Goal: Task Accomplishment & Management: Manage account settings

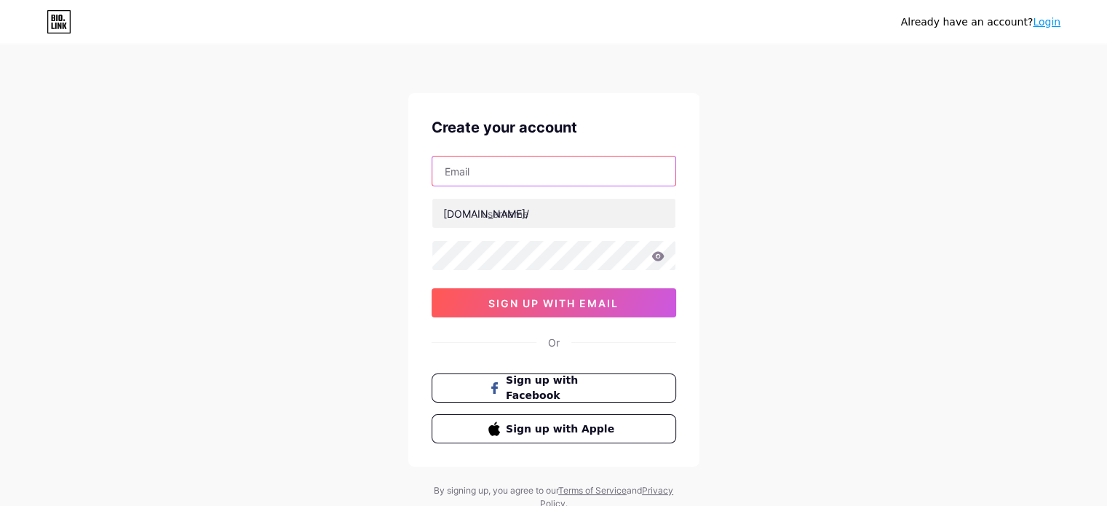
click at [491, 171] on input "text" at bounding box center [553, 170] width 243 height 29
type input "[PERSON_NAME][EMAIL_ADDRESS][DOMAIN_NAME]"
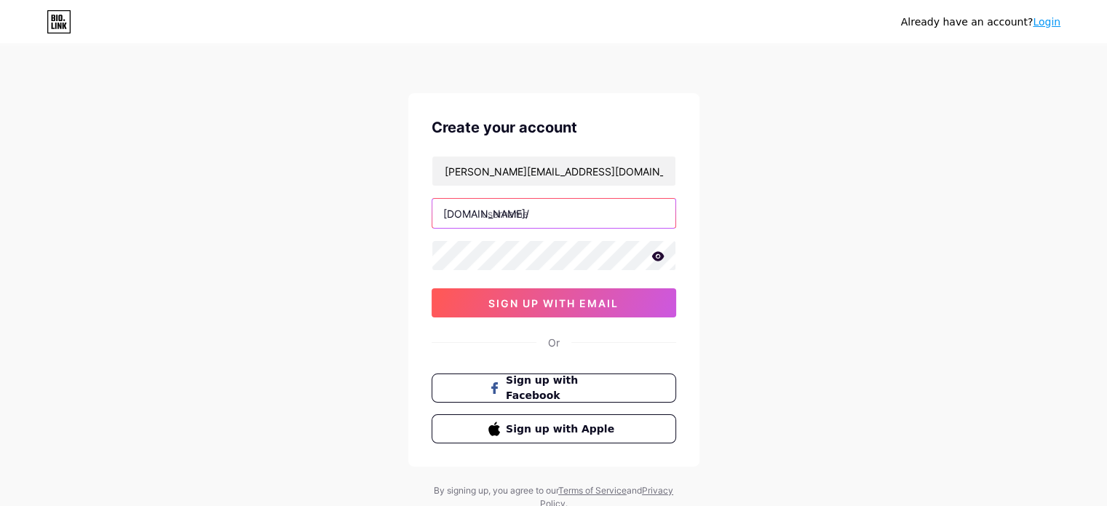
click at [544, 215] on input "text" at bounding box center [553, 213] width 243 height 29
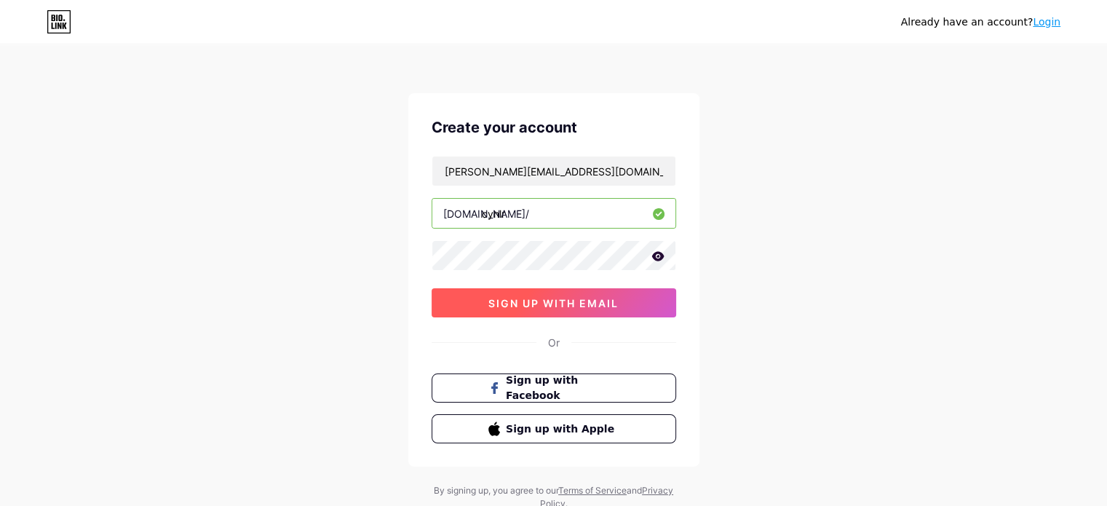
type input "cynlr"
click at [530, 306] on span "sign up with email" at bounding box center [553, 303] width 130 height 12
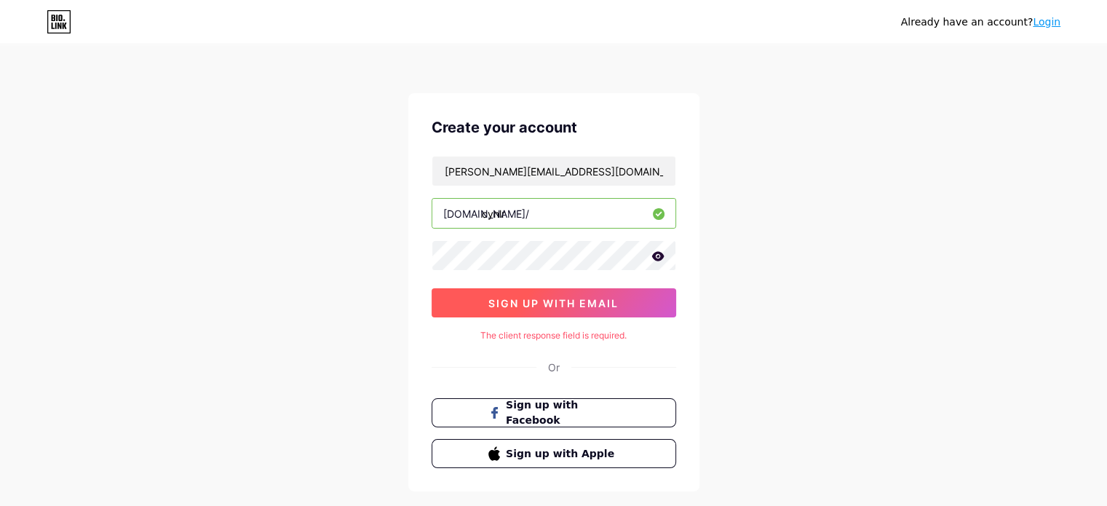
click at [619, 306] on button "sign up with email" at bounding box center [554, 302] width 245 height 29
click at [603, 222] on input "cynlr" at bounding box center [553, 213] width 243 height 29
click at [656, 215] on icon at bounding box center [659, 214] width 12 height 12
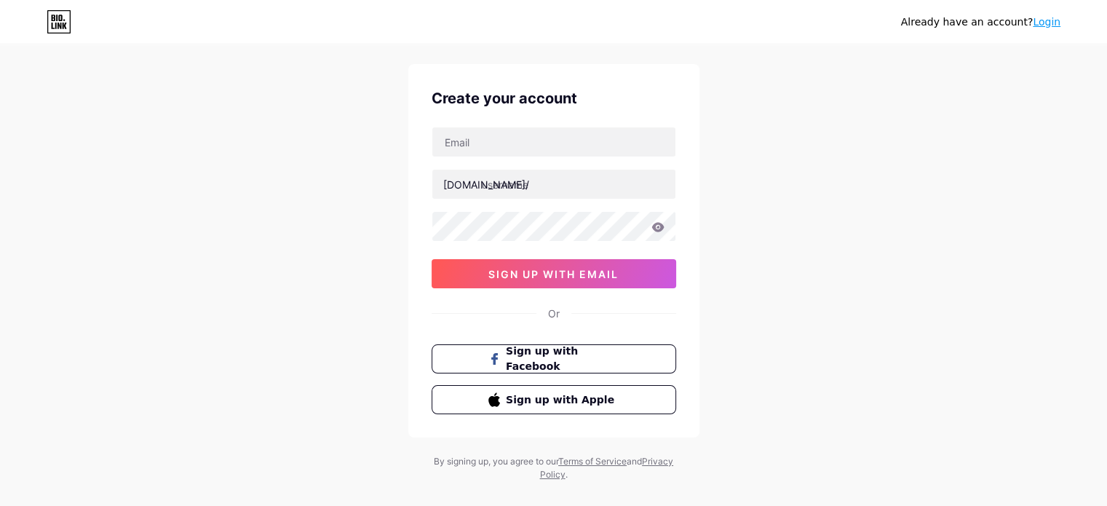
scroll to position [49, 0]
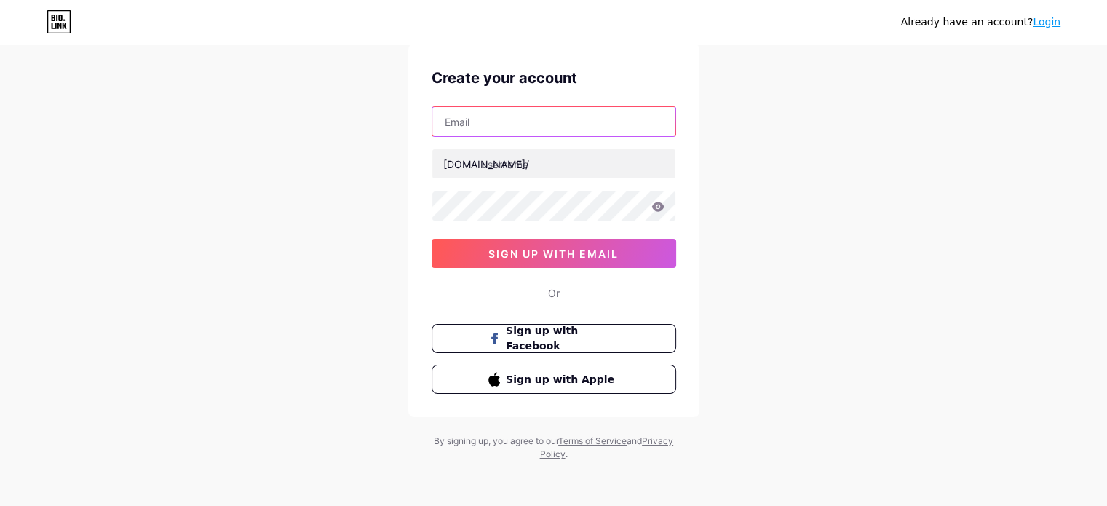
click at [635, 122] on input "text" at bounding box center [553, 121] width 243 height 29
type input "manuj.varma@cynlr.com"
click at [597, 180] on div "manuj.varma@cynlr.com bio.link/ sign up with email" at bounding box center [554, 187] width 245 height 162
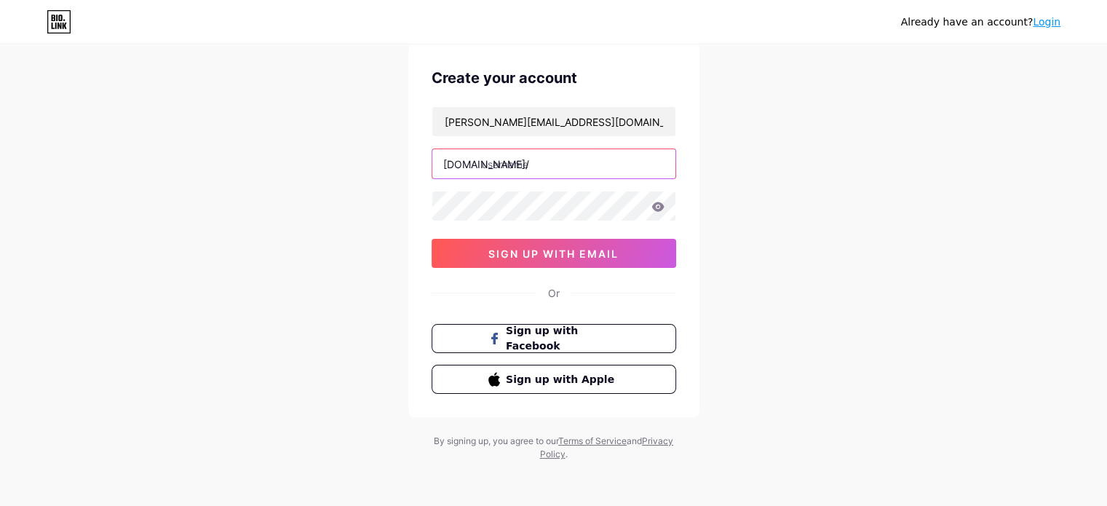
click at [601, 175] on input "text" at bounding box center [553, 163] width 243 height 29
type input "cynlr"
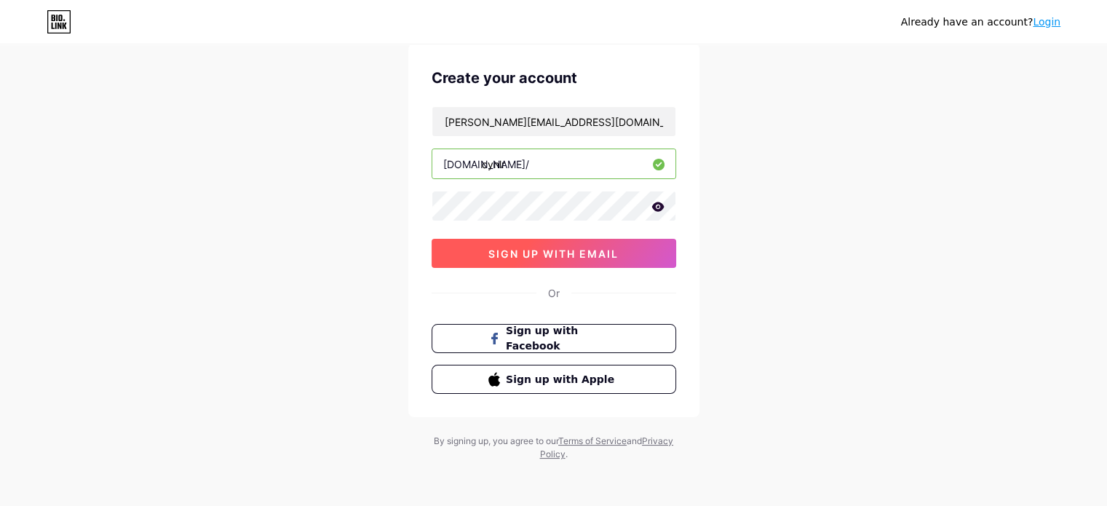
click at [634, 248] on button "sign up with email" at bounding box center [554, 253] width 245 height 29
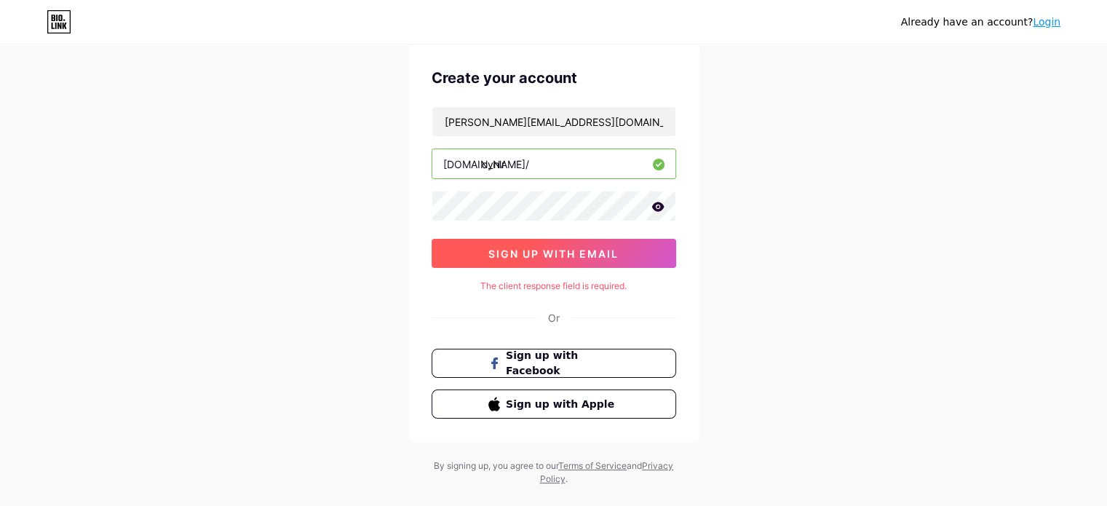
scroll to position [74, 0]
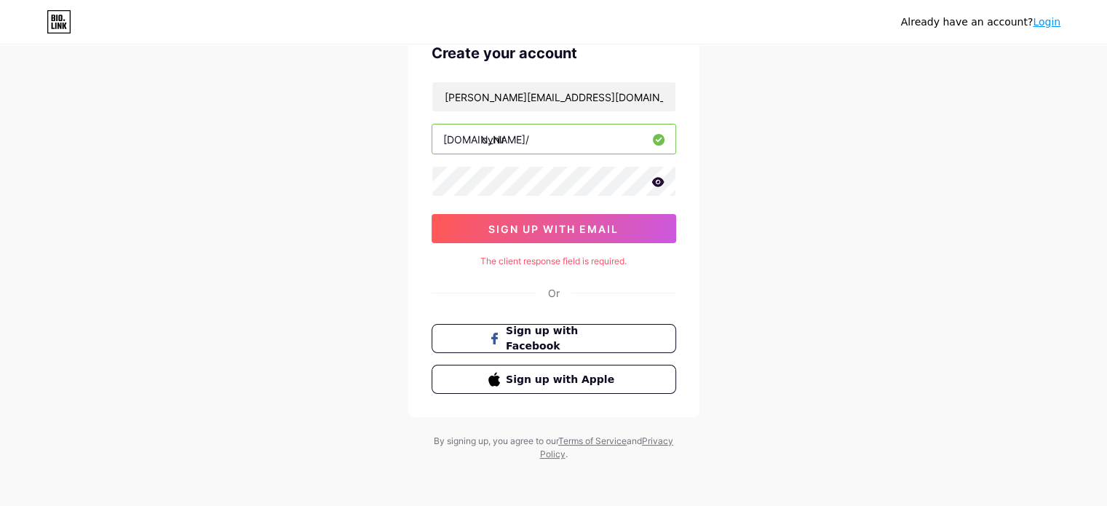
click at [1051, 20] on link "Login" at bounding box center [1047, 22] width 28 height 12
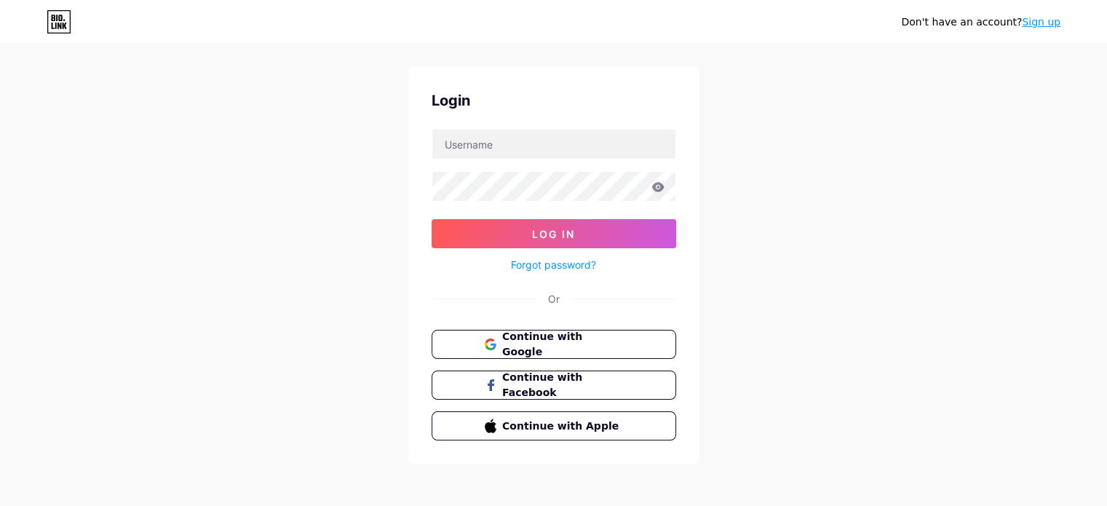
scroll to position [29, 0]
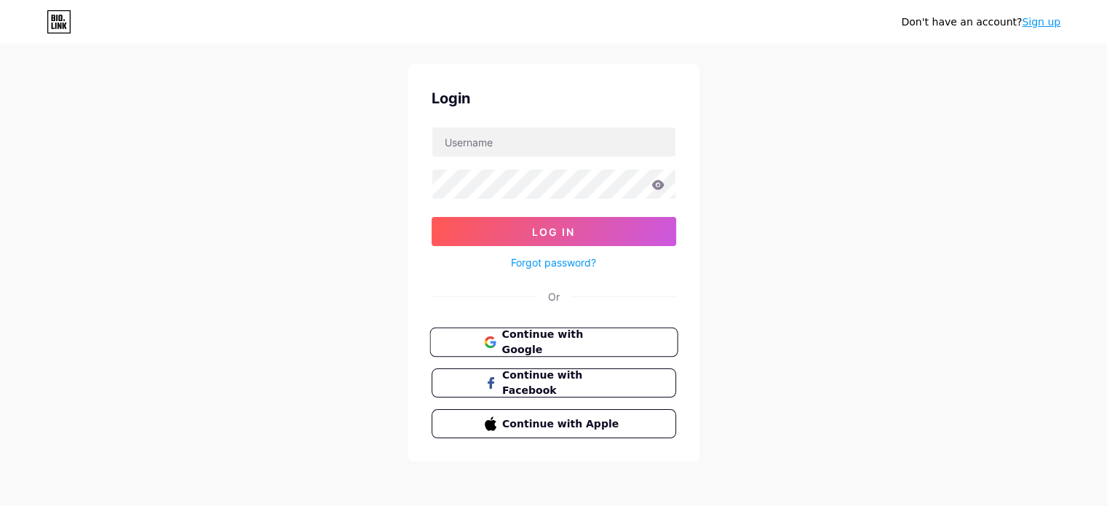
click at [640, 346] on button "Continue with Google" at bounding box center [553, 343] width 248 height 30
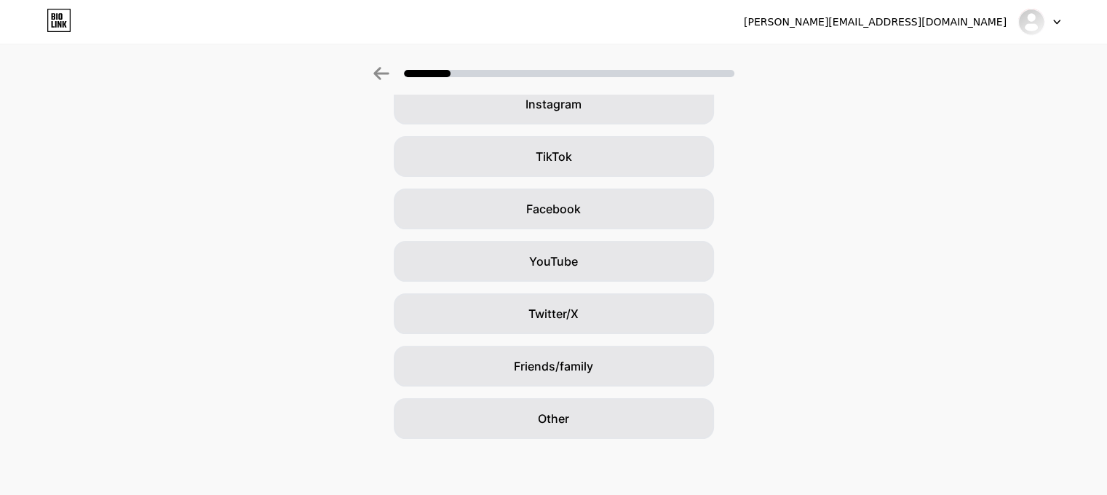
scroll to position [132, 0]
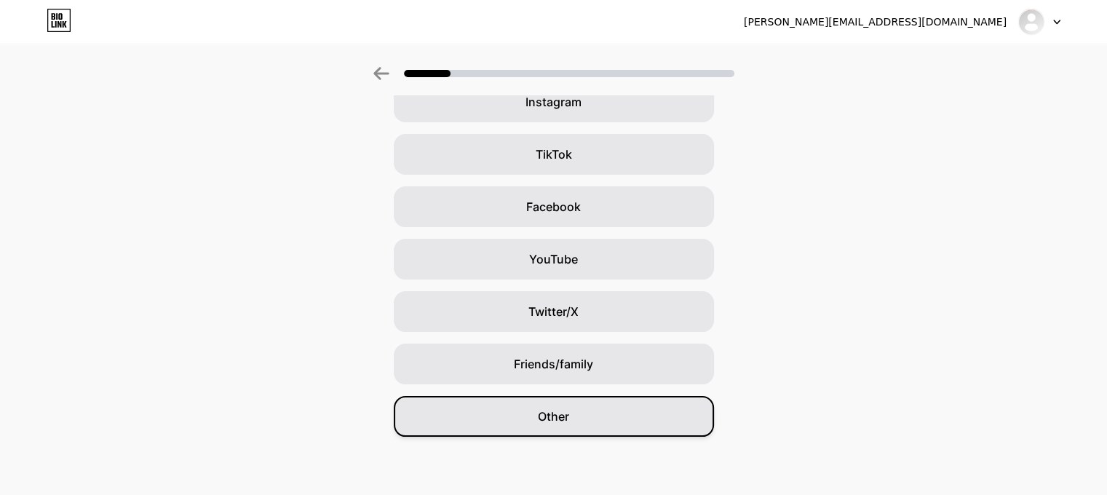
click at [630, 430] on div "Other" at bounding box center [554, 416] width 320 height 41
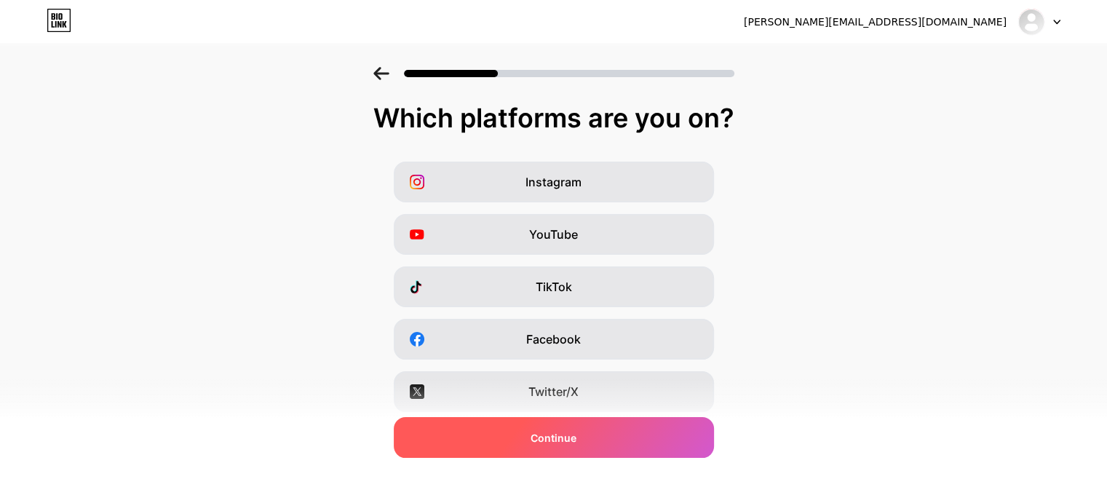
click at [618, 439] on div "Continue" at bounding box center [554, 437] width 320 height 41
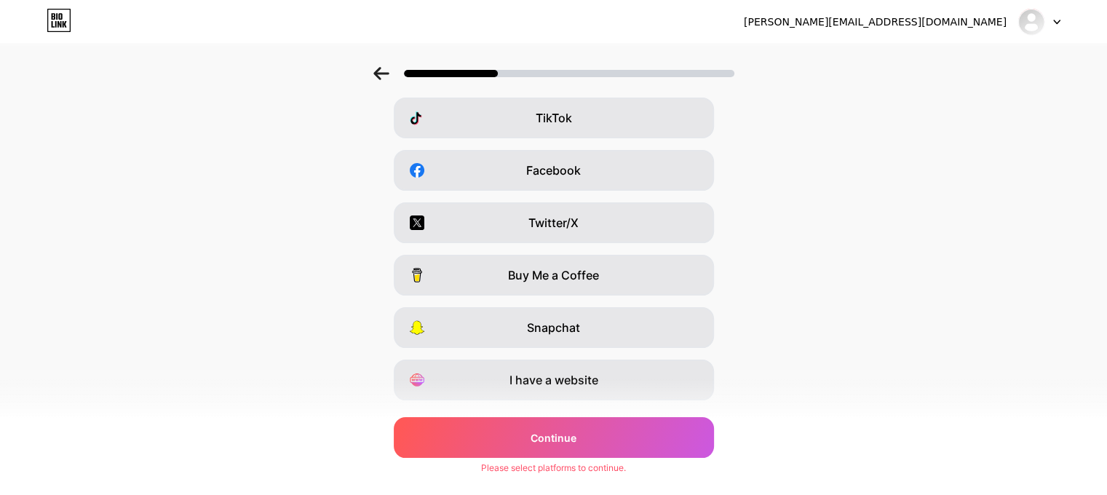
scroll to position [205, 0]
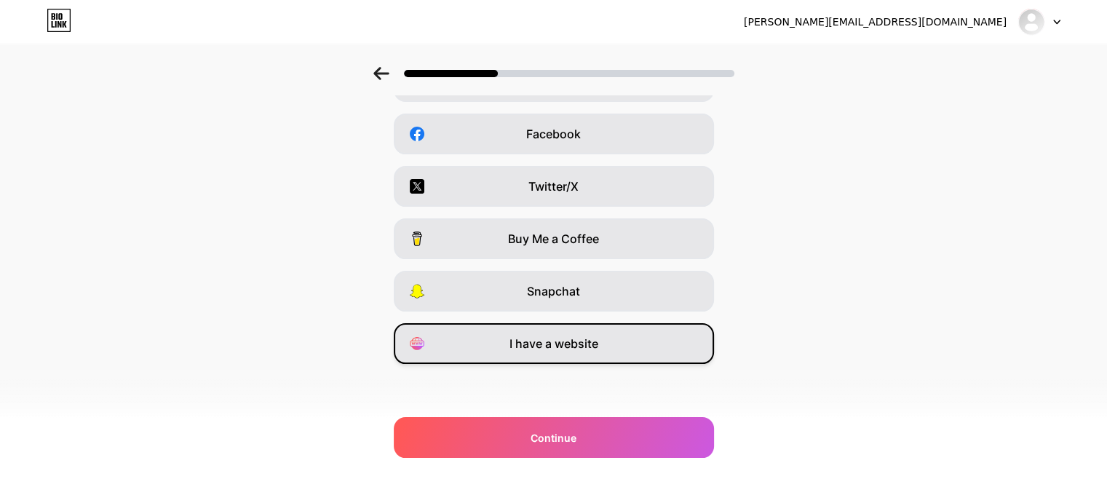
click at [678, 352] on div "I have a website" at bounding box center [554, 343] width 320 height 41
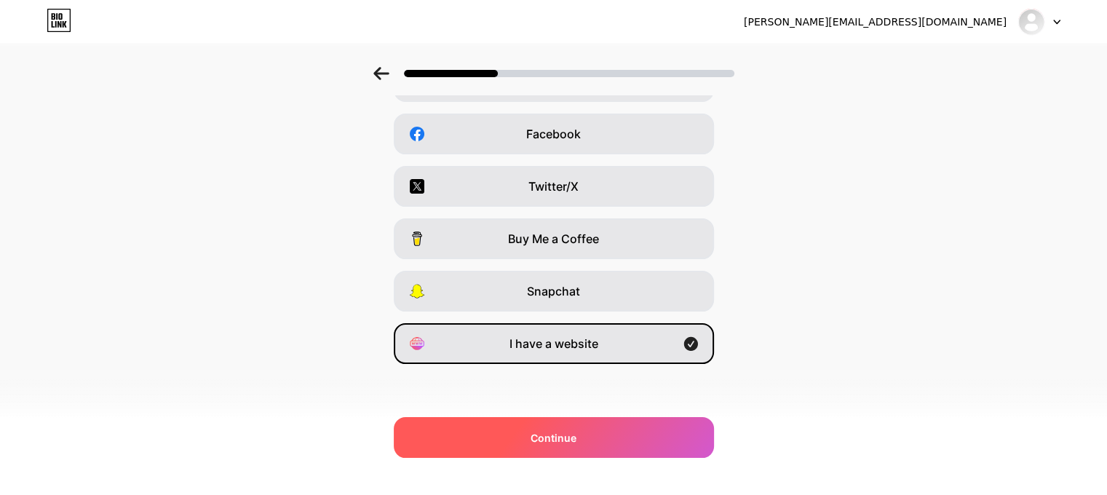
click at [646, 434] on div "Continue" at bounding box center [554, 437] width 320 height 41
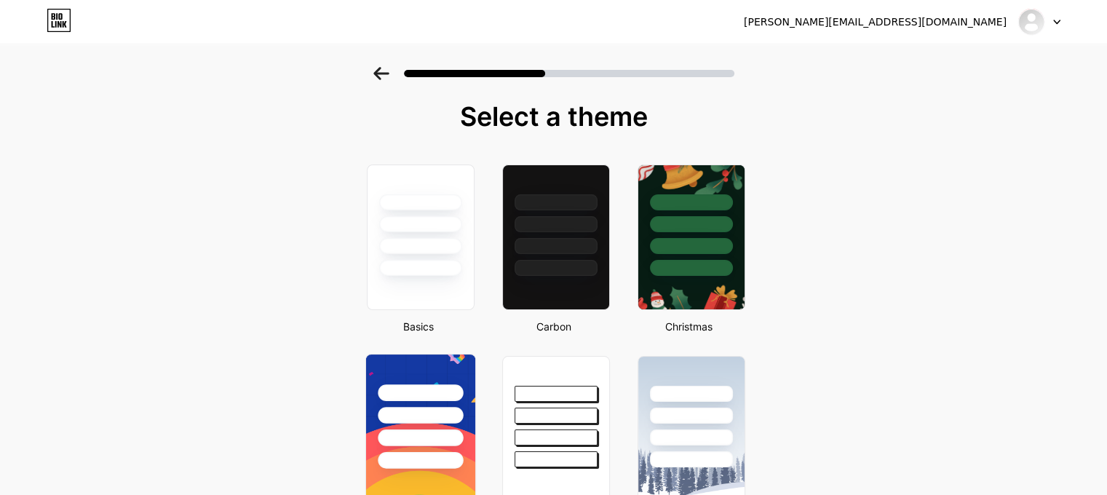
scroll to position [0, 0]
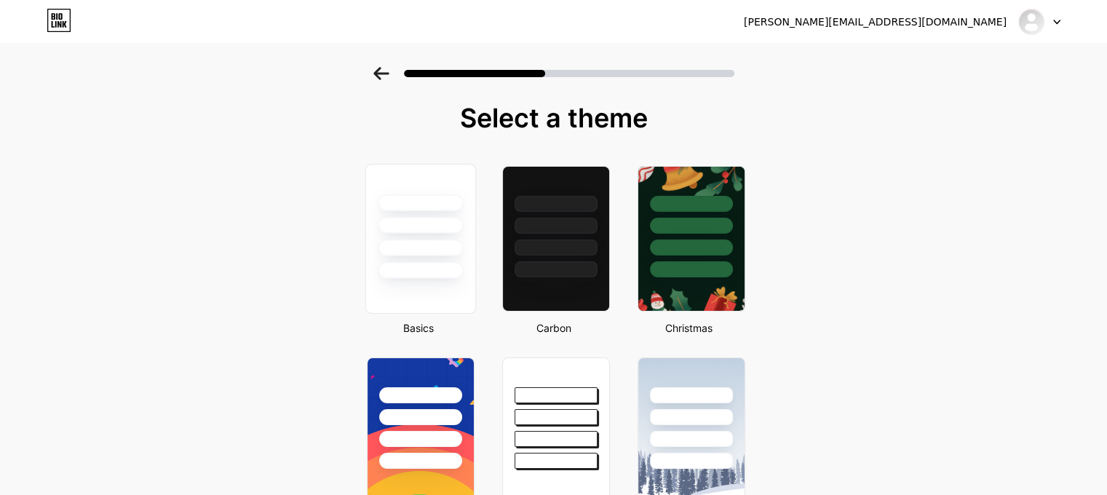
click at [425, 287] on div at bounding box center [420, 239] width 111 height 150
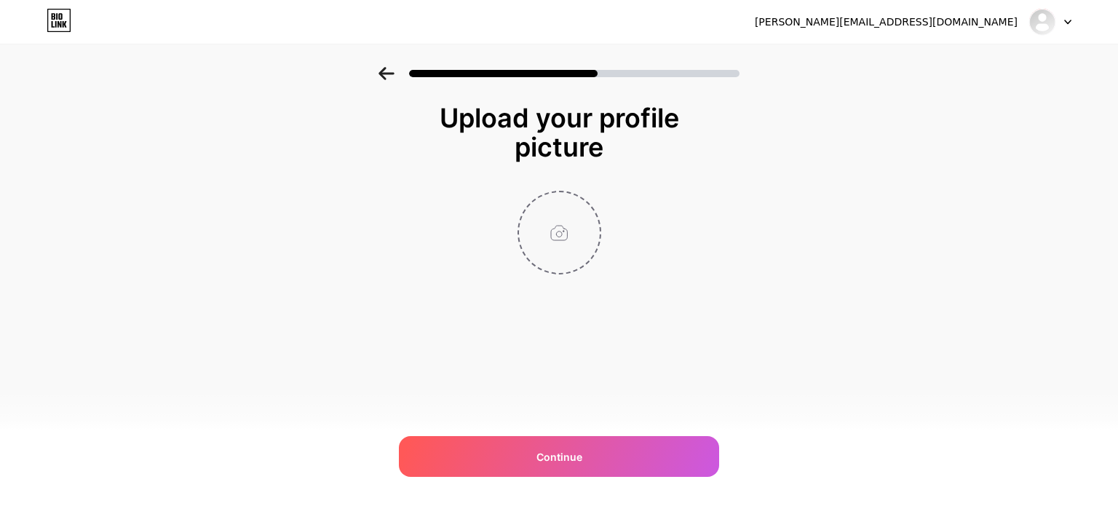
click at [554, 222] on input "file" at bounding box center [559, 232] width 81 height 81
type input "C:\fakepath\CynLr Circle Logo.png"
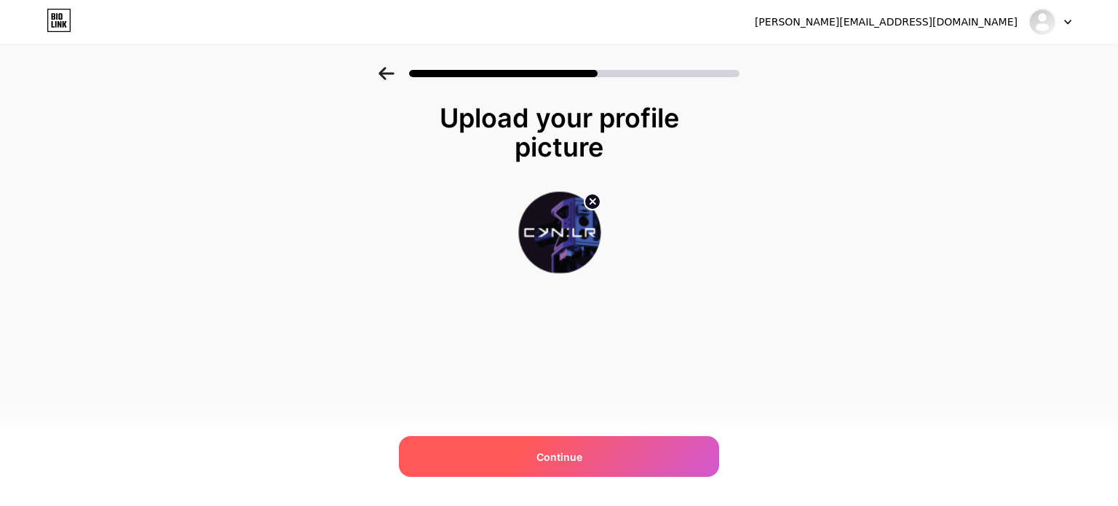
click at [568, 462] on span "Continue" at bounding box center [559, 456] width 46 height 15
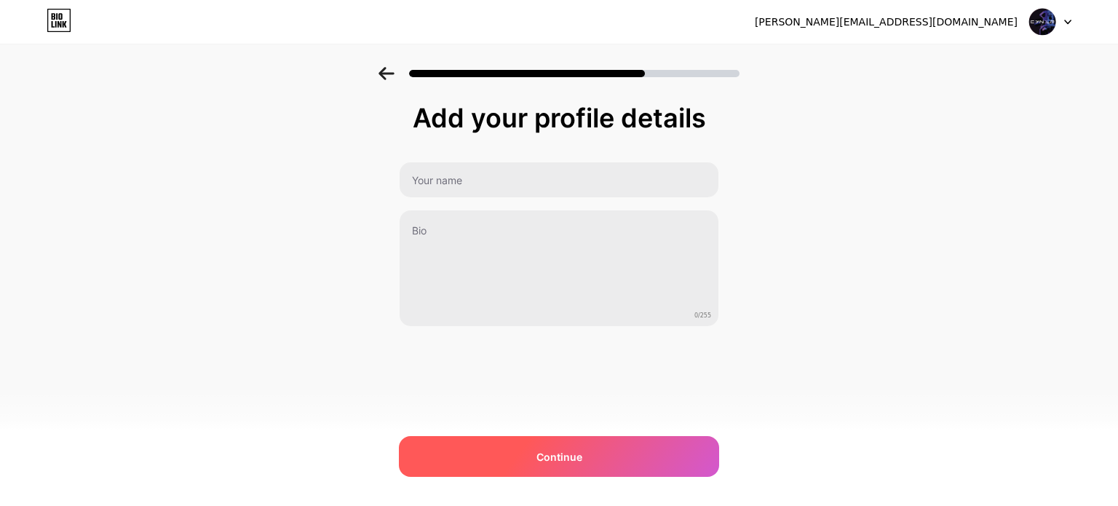
click at [611, 459] on div "Continue" at bounding box center [559, 456] width 320 height 41
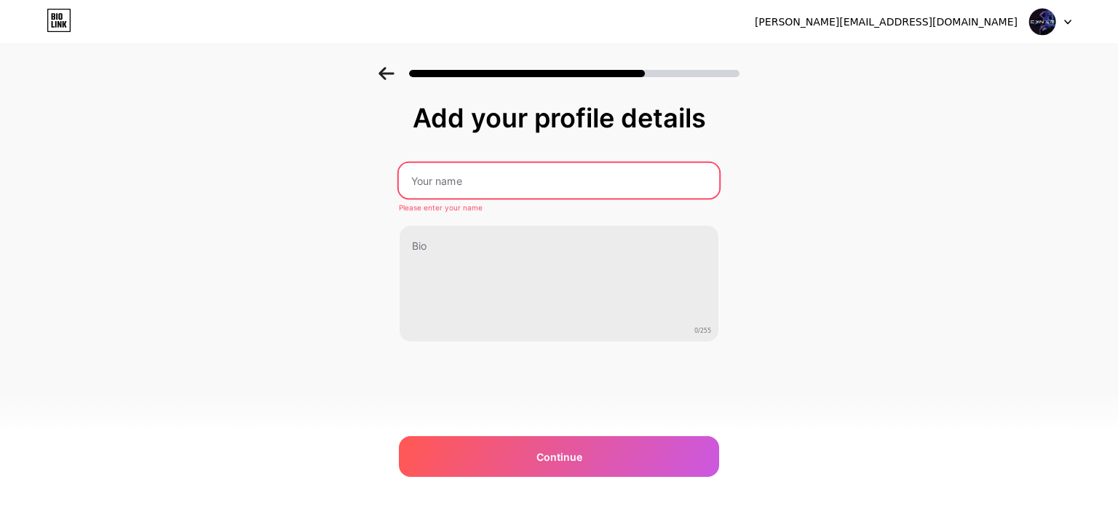
click at [594, 180] on input "text" at bounding box center [559, 180] width 320 height 35
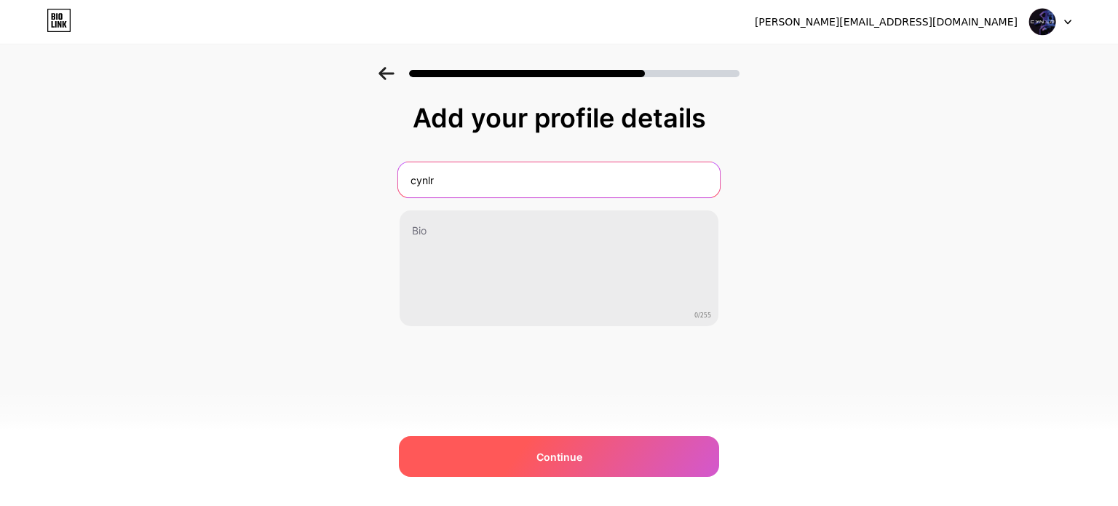
type input "cynlr"
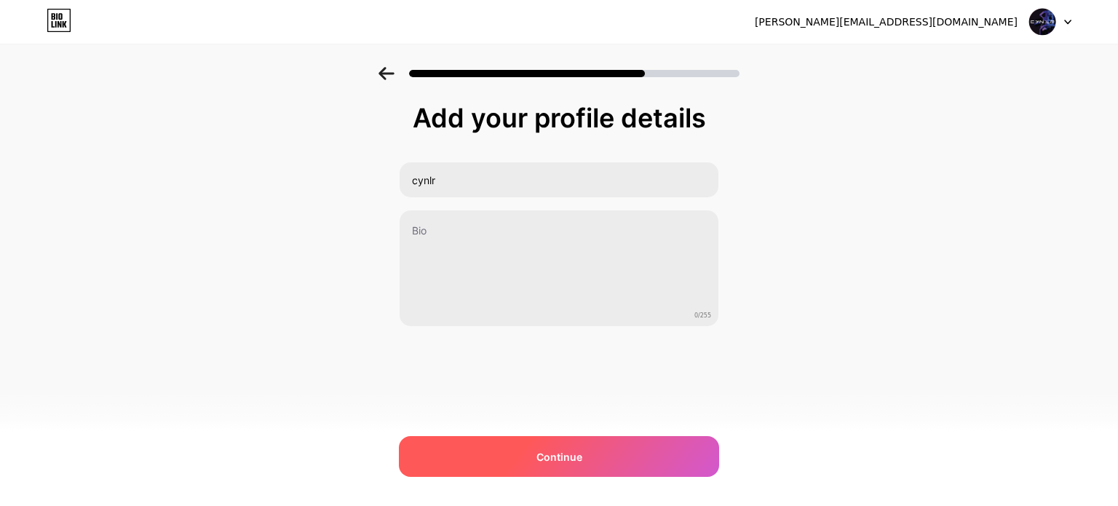
click at [529, 464] on div "Continue" at bounding box center [559, 456] width 320 height 41
click at [529, 464] on div at bounding box center [559, 456] width 320 height 41
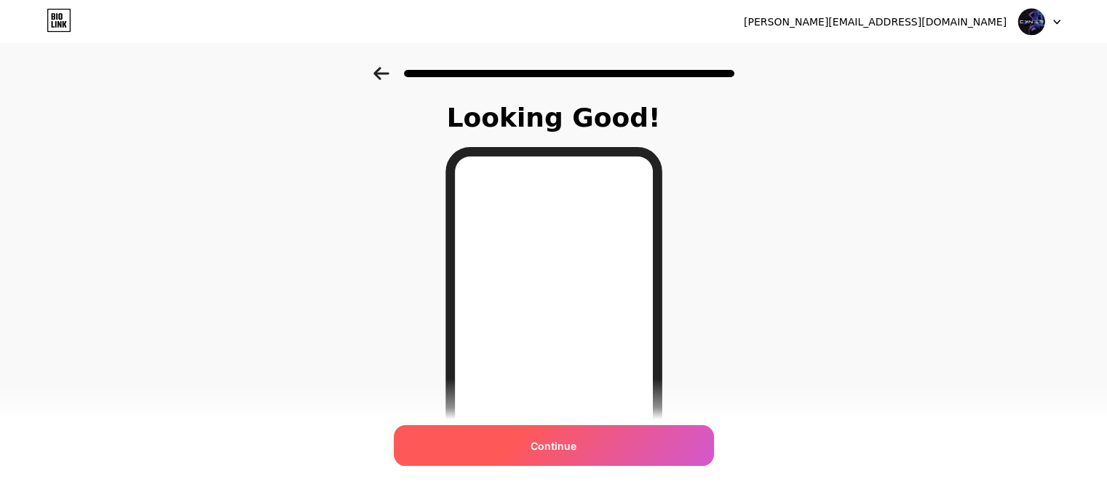
click at [550, 451] on span "Continue" at bounding box center [554, 445] width 46 height 15
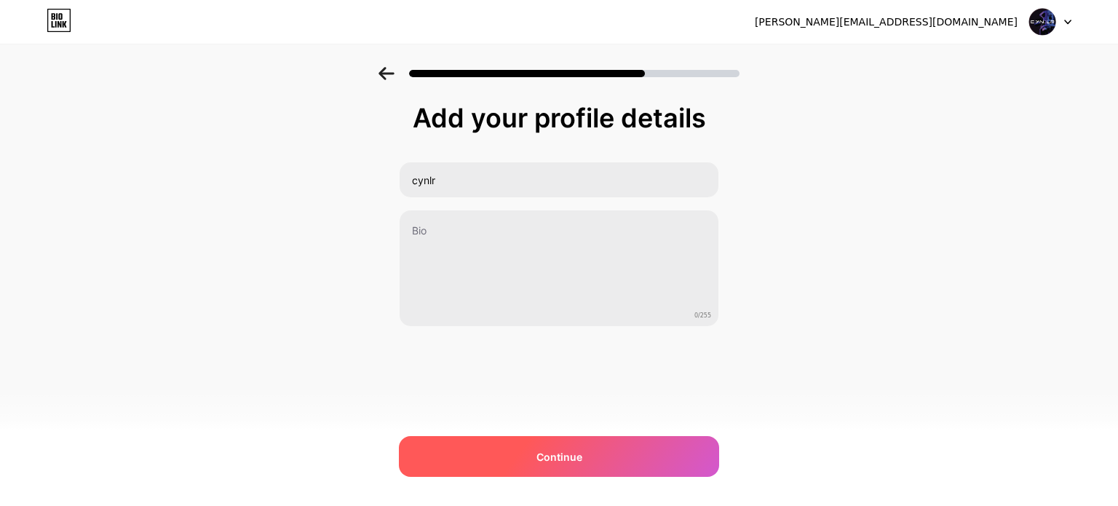
click at [591, 462] on div "Continue" at bounding box center [559, 456] width 320 height 41
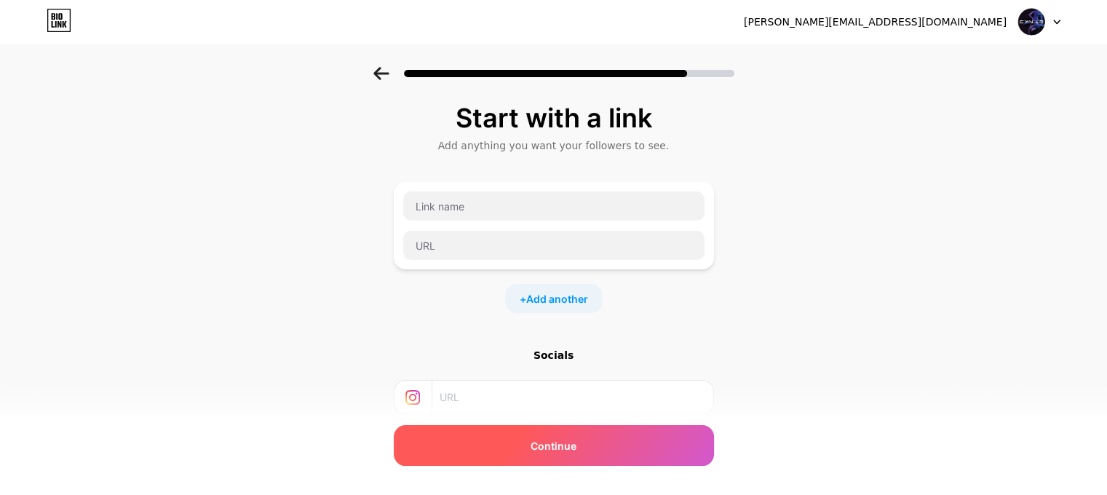
click at [552, 446] on span "Continue" at bounding box center [554, 445] width 46 height 15
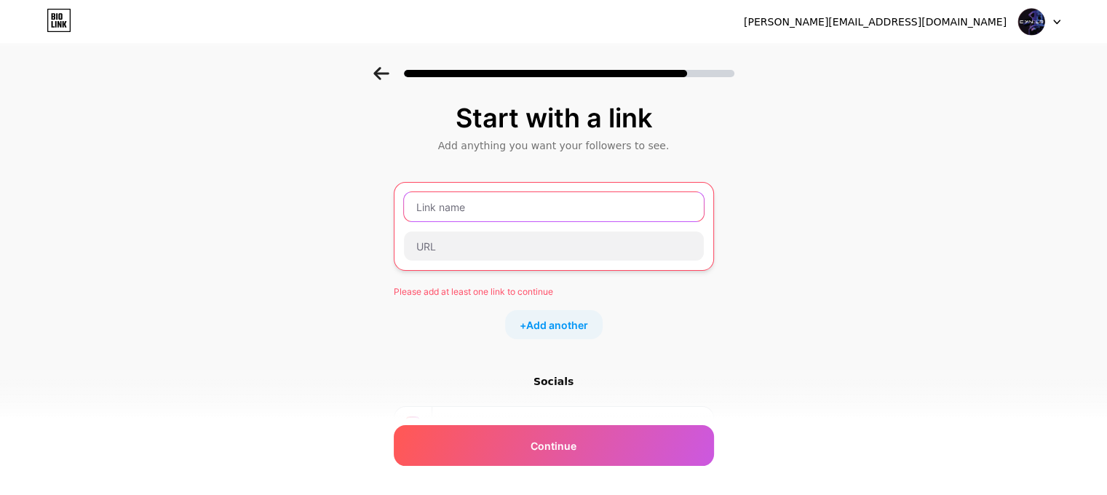
click at [637, 200] on input "text" at bounding box center [554, 206] width 300 height 29
click at [631, 353] on div "Start with a link Add anything you want your followers to see. Please add at le…" at bounding box center [554, 317] width 320 height 429
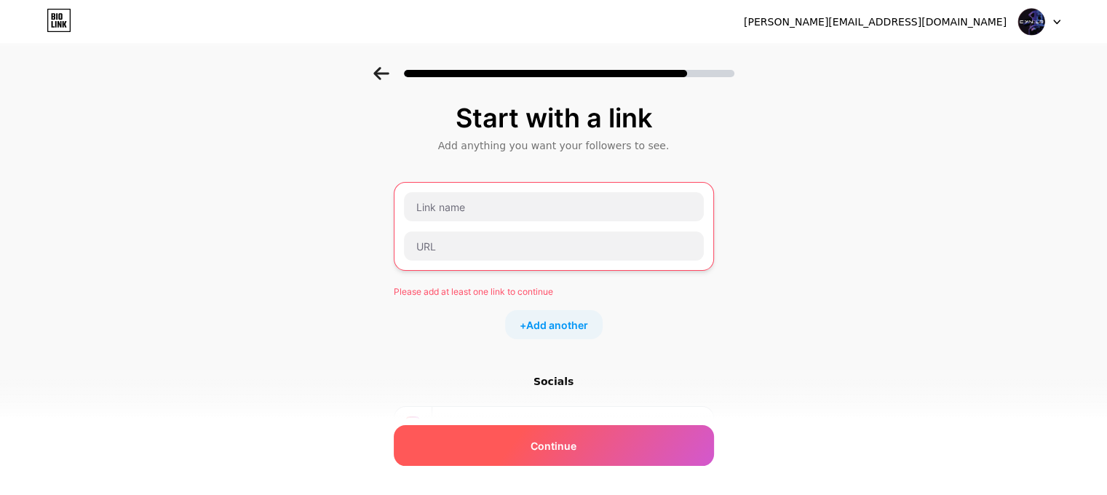
click at [614, 445] on div "Continue" at bounding box center [554, 445] width 320 height 41
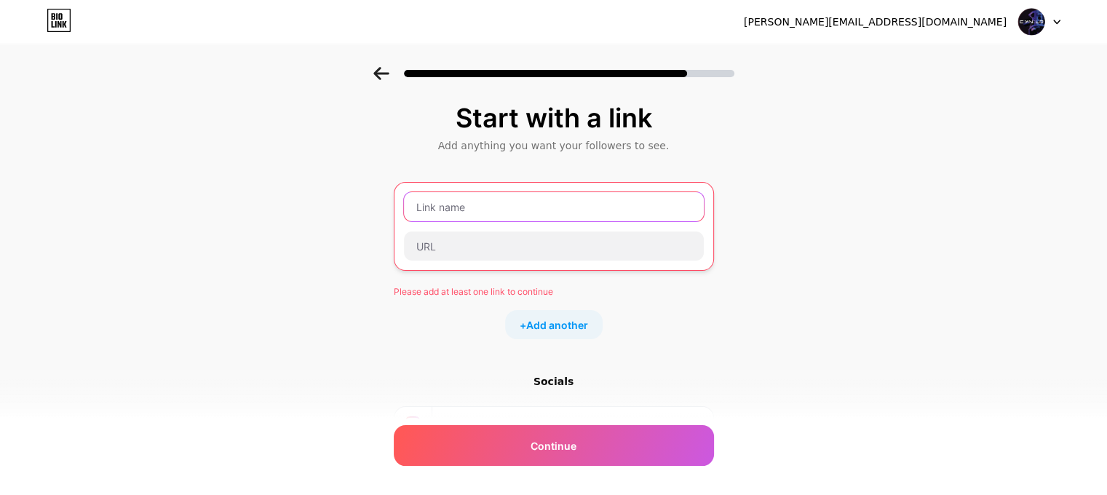
click at [546, 208] on input "text" at bounding box center [554, 206] width 300 height 29
paste input "https://www.youtube.com/watch?v=-zmDirWJRfQ"
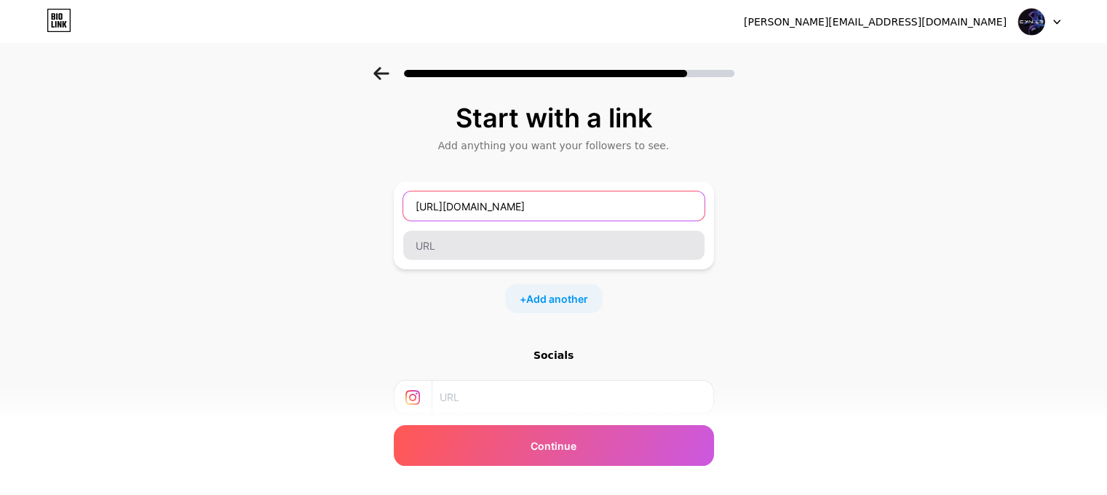
type input "https://www.youtube.com/watch?v=-zmDirWJRfQ"
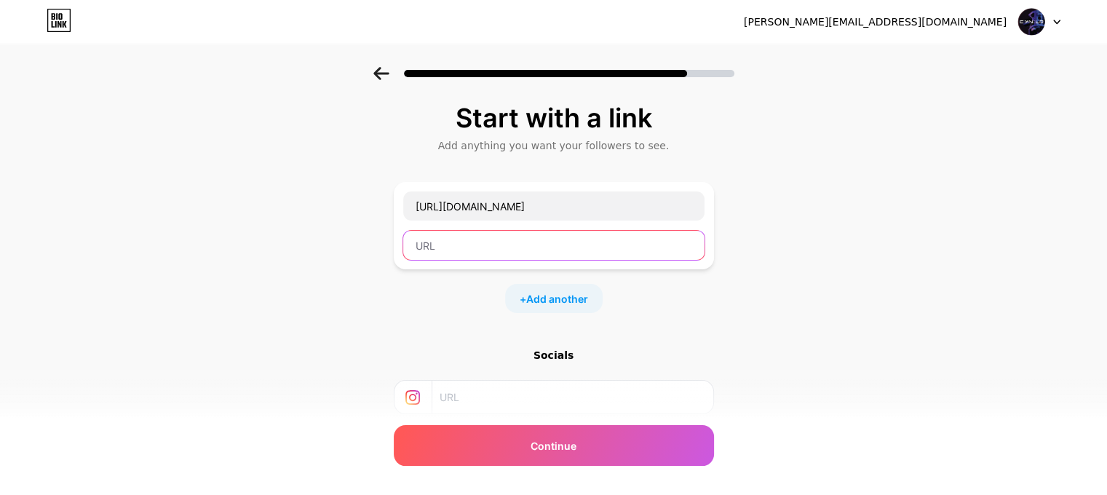
click at [475, 258] on input "text" at bounding box center [553, 245] width 301 height 29
paste input "https://www.youtube.com/watch?v=-zmDirWJRfQ"
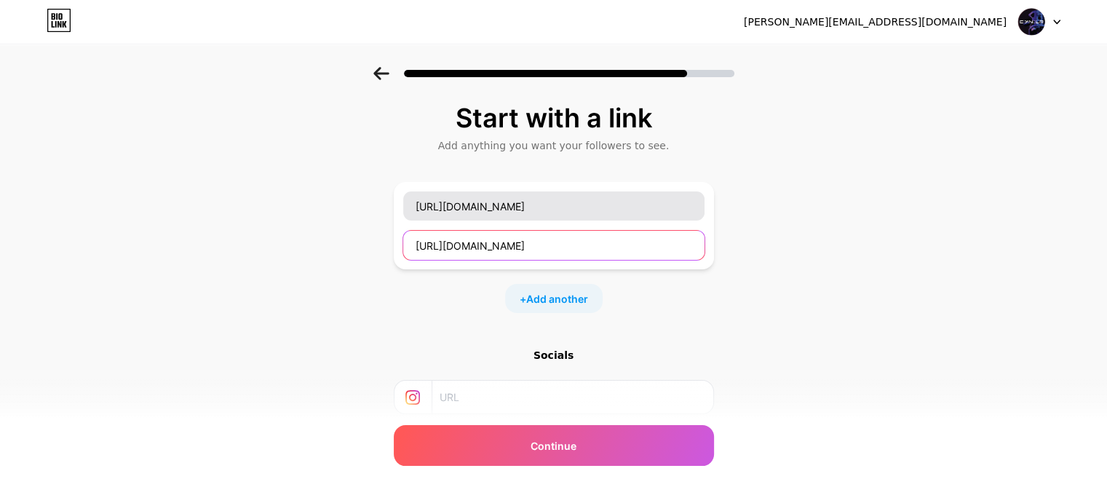
type input "https://www.youtube.com/watch?v=-zmDirWJRfQ"
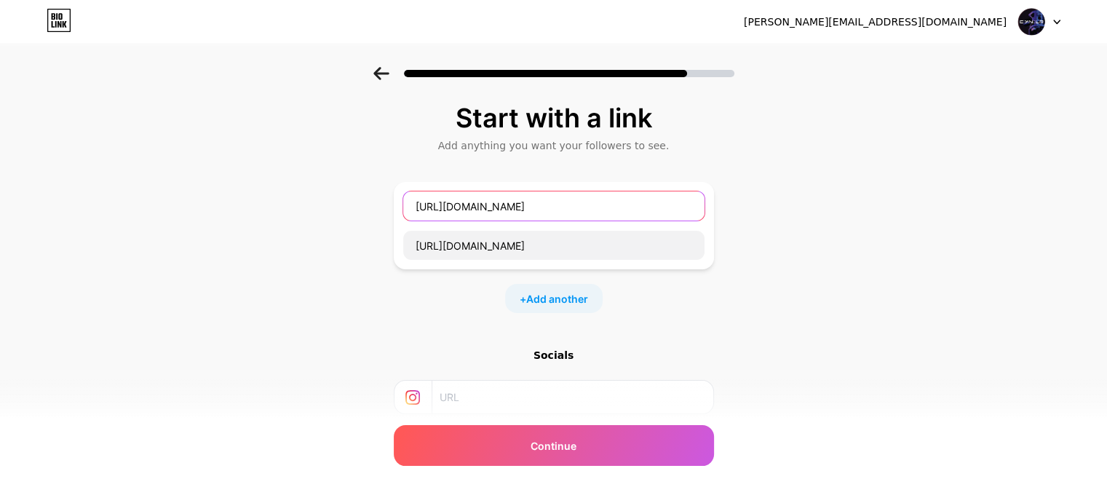
click at [515, 215] on input "https://www.youtube.com/watch?v=-zmDirWJRfQ" at bounding box center [553, 205] width 301 height 29
click at [315, 274] on div "Start with a link Add anything you want your followers to see. https://www.yout…" at bounding box center [553, 323] width 1107 height 512
click at [544, 209] on input "text" at bounding box center [553, 205] width 301 height 29
paste input "Reimagining Robotics and Manufacturing"
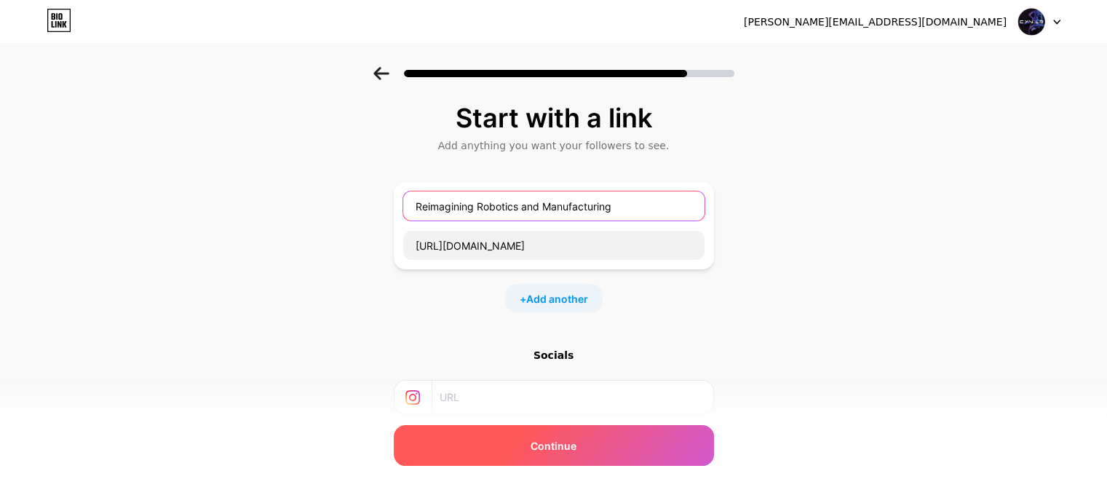
type input "Reimagining Robotics and Manufacturing"
click at [632, 447] on div "Continue" at bounding box center [554, 445] width 320 height 41
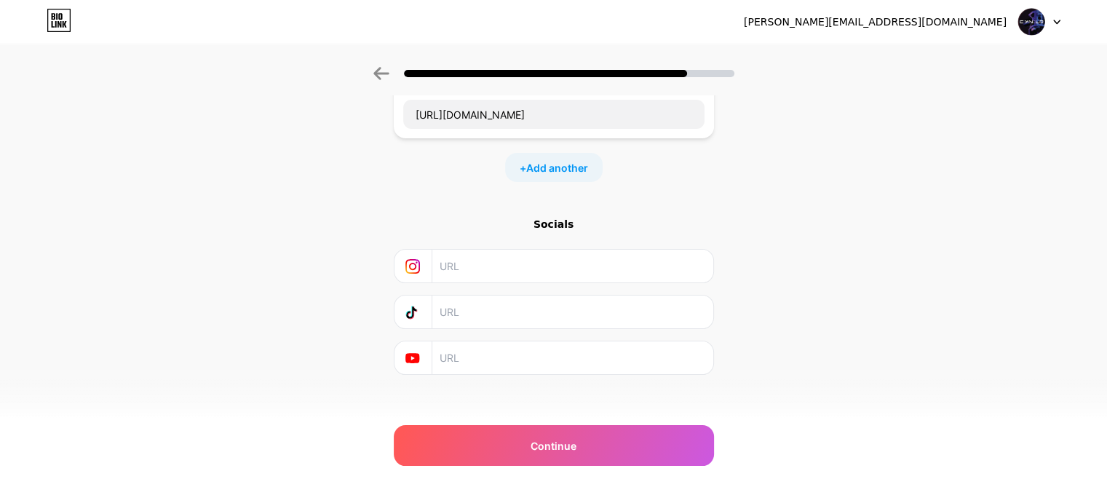
scroll to position [140, 0]
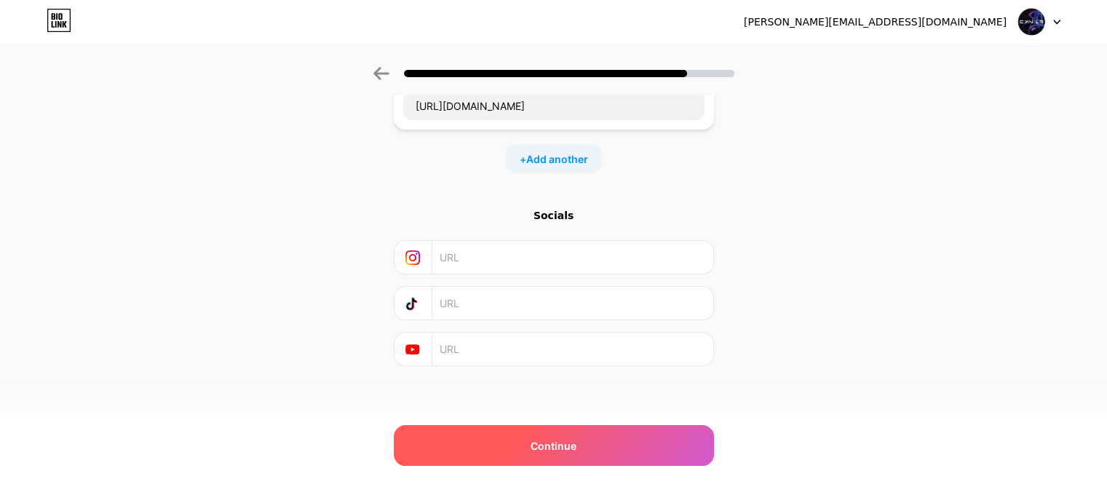
click at [599, 445] on div "Continue" at bounding box center [554, 445] width 320 height 41
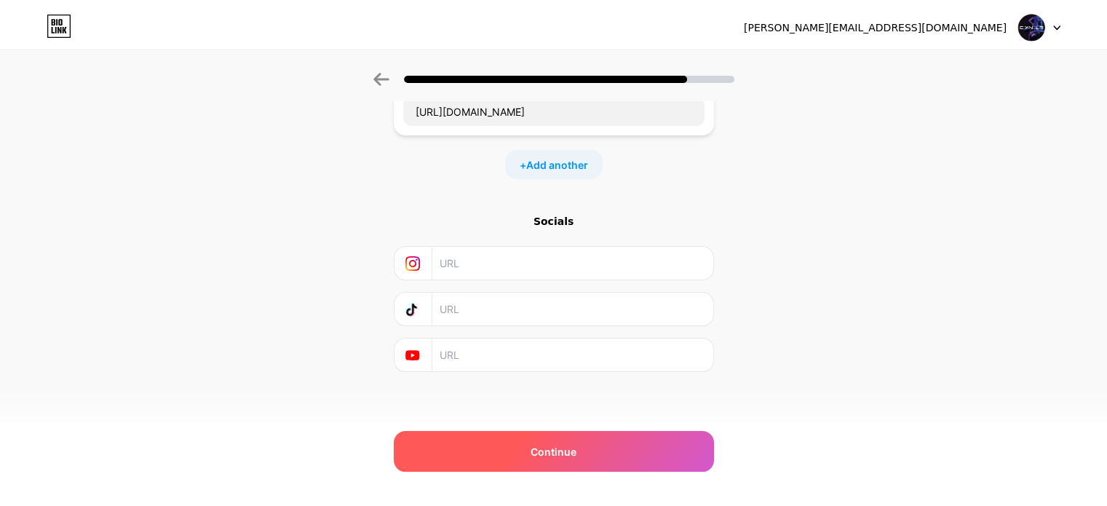
scroll to position [0, 0]
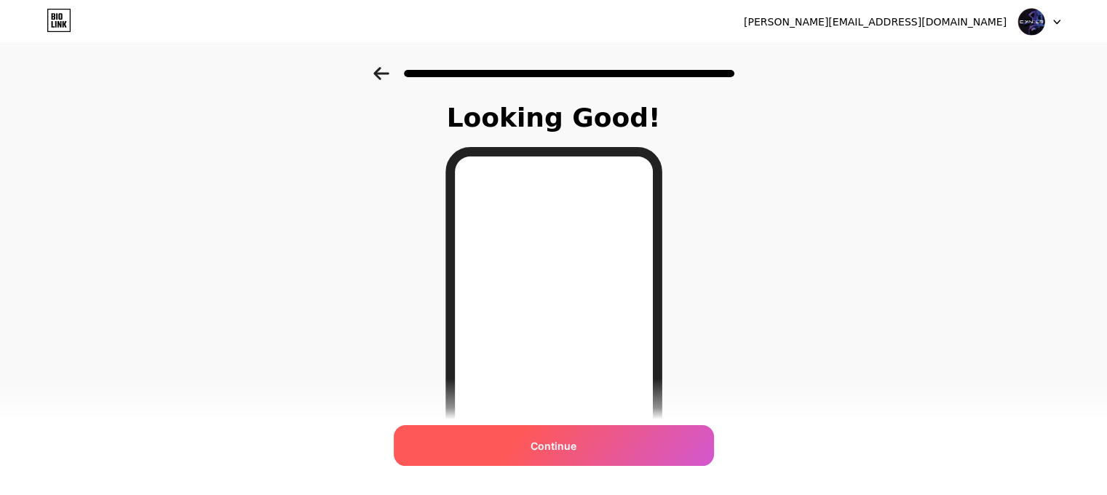
click at [626, 447] on div "Continue" at bounding box center [554, 445] width 320 height 41
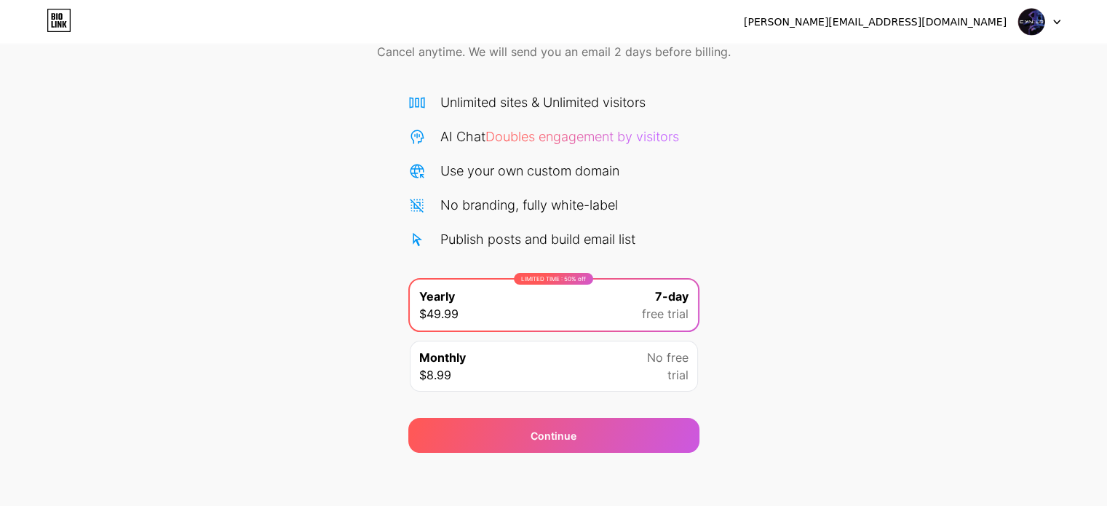
scroll to position [79, 0]
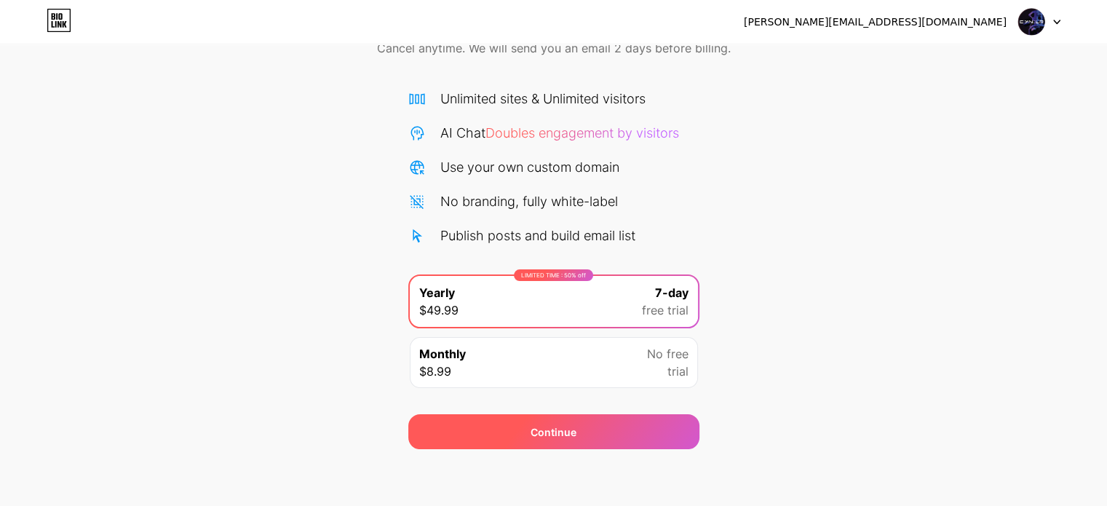
click at [611, 433] on div "Continue" at bounding box center [553, 431] width 291 height 35
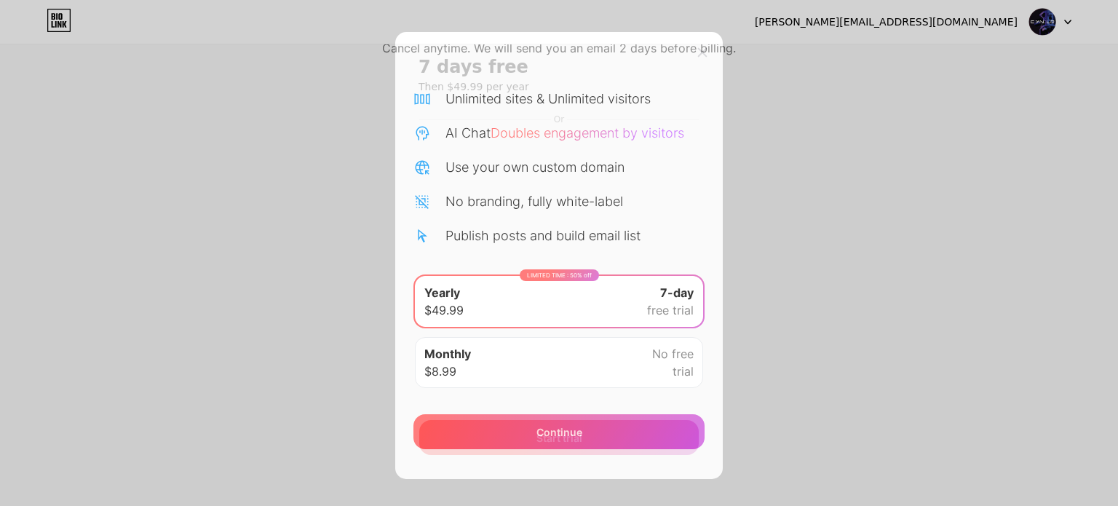
click at [547, 439] on span "Start trial" at bounding box center [559, 437] width 46 height 15
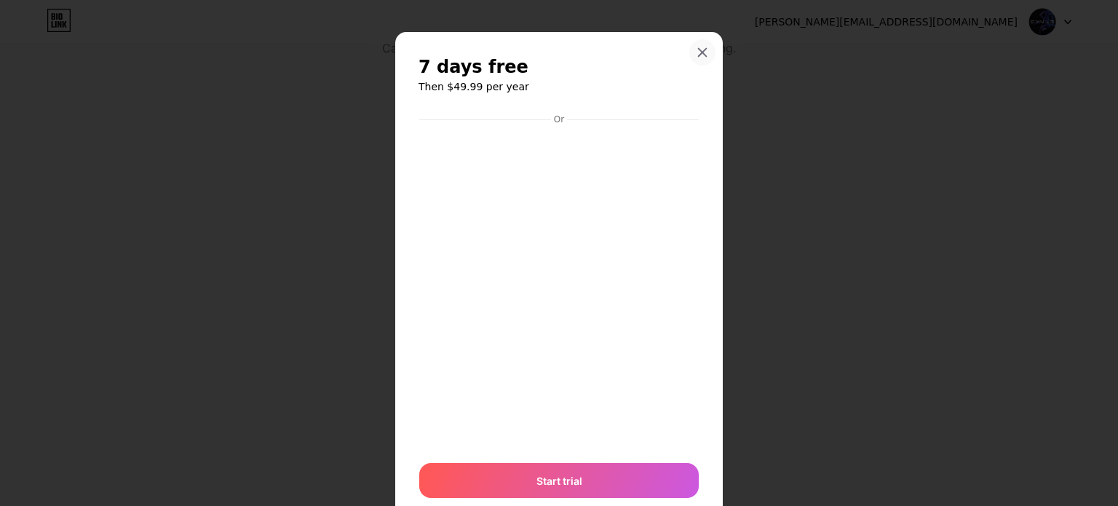
click at [697, 49] on icon at bounding box center [703, 53] width 12 height 12
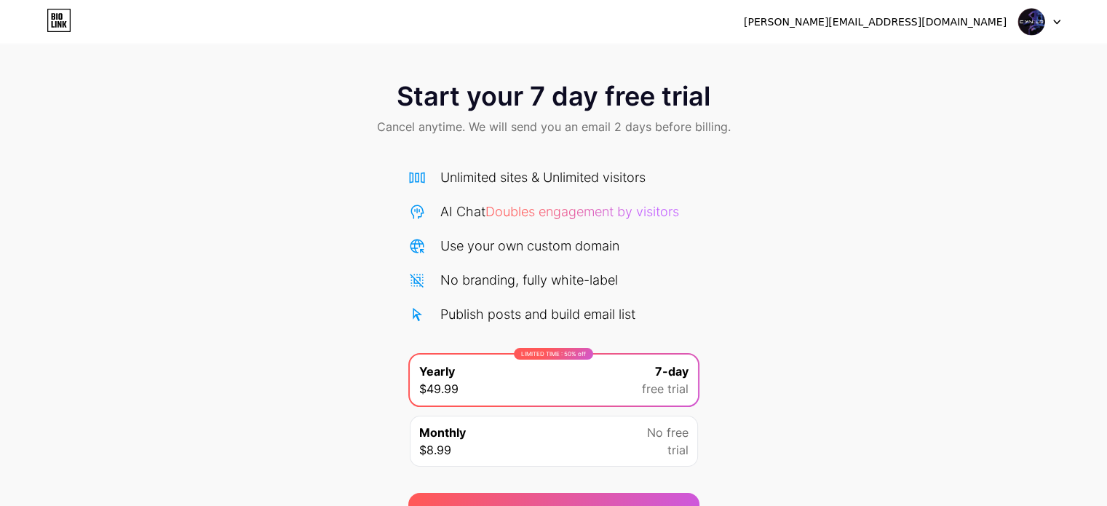
click at [64, 24] on icon at bounding box center [65, 24] width 4 height 7
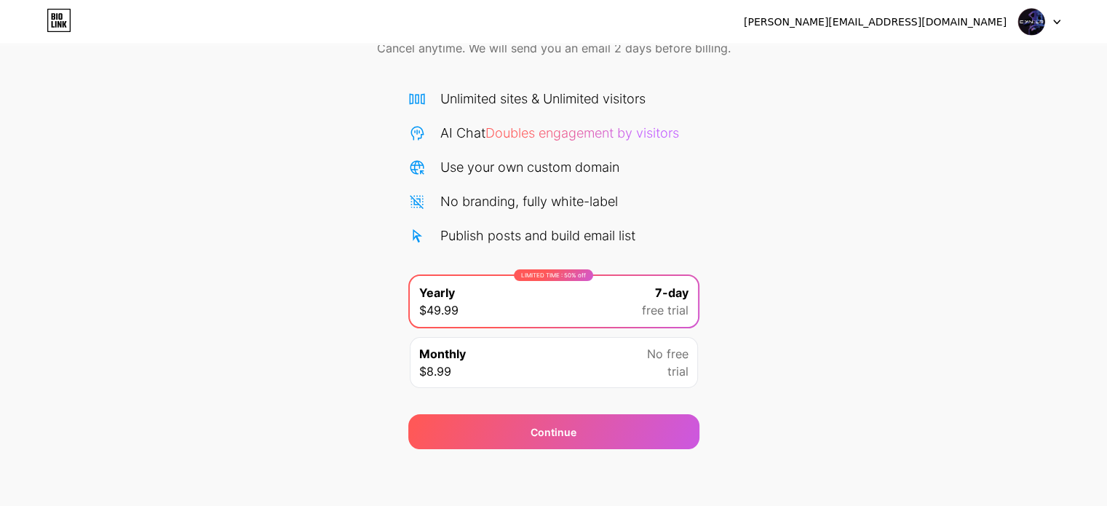
scroll to position [79, 0]
click at [1031, 12] on img at bounding box center [1031, 22] width 28 height 28
click at [1003, 58] on li "Logout" at bounding box center [969, 59] width 180 height 39
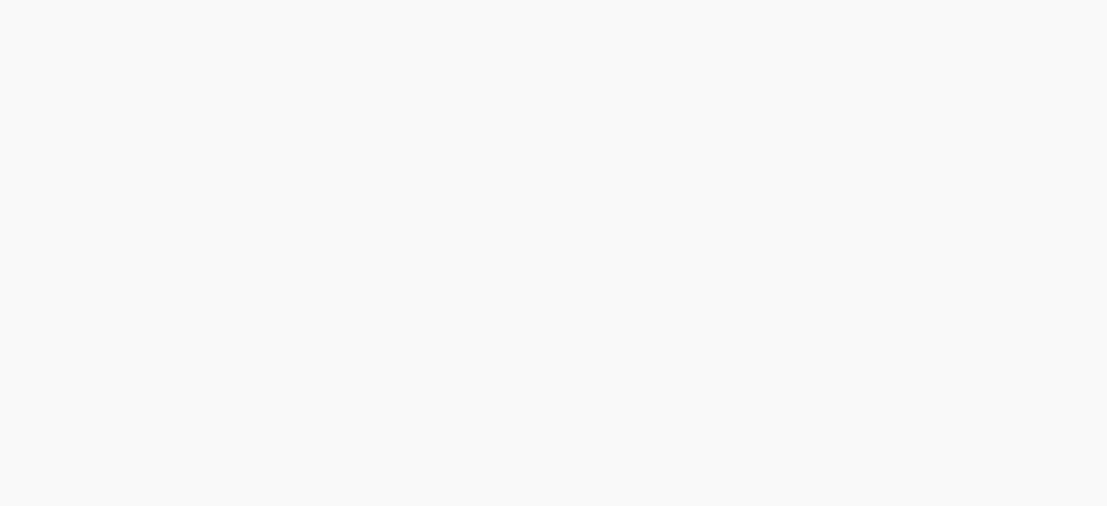
scroll to position [0, 0]
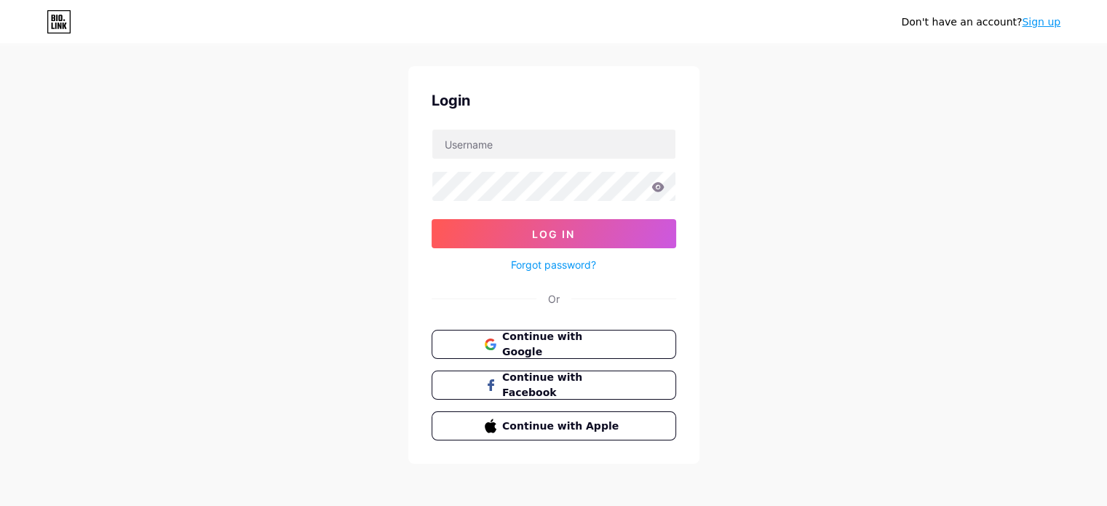
scroll to position [29, 0]
